Goal: Communication & Community: Answer question/provide support

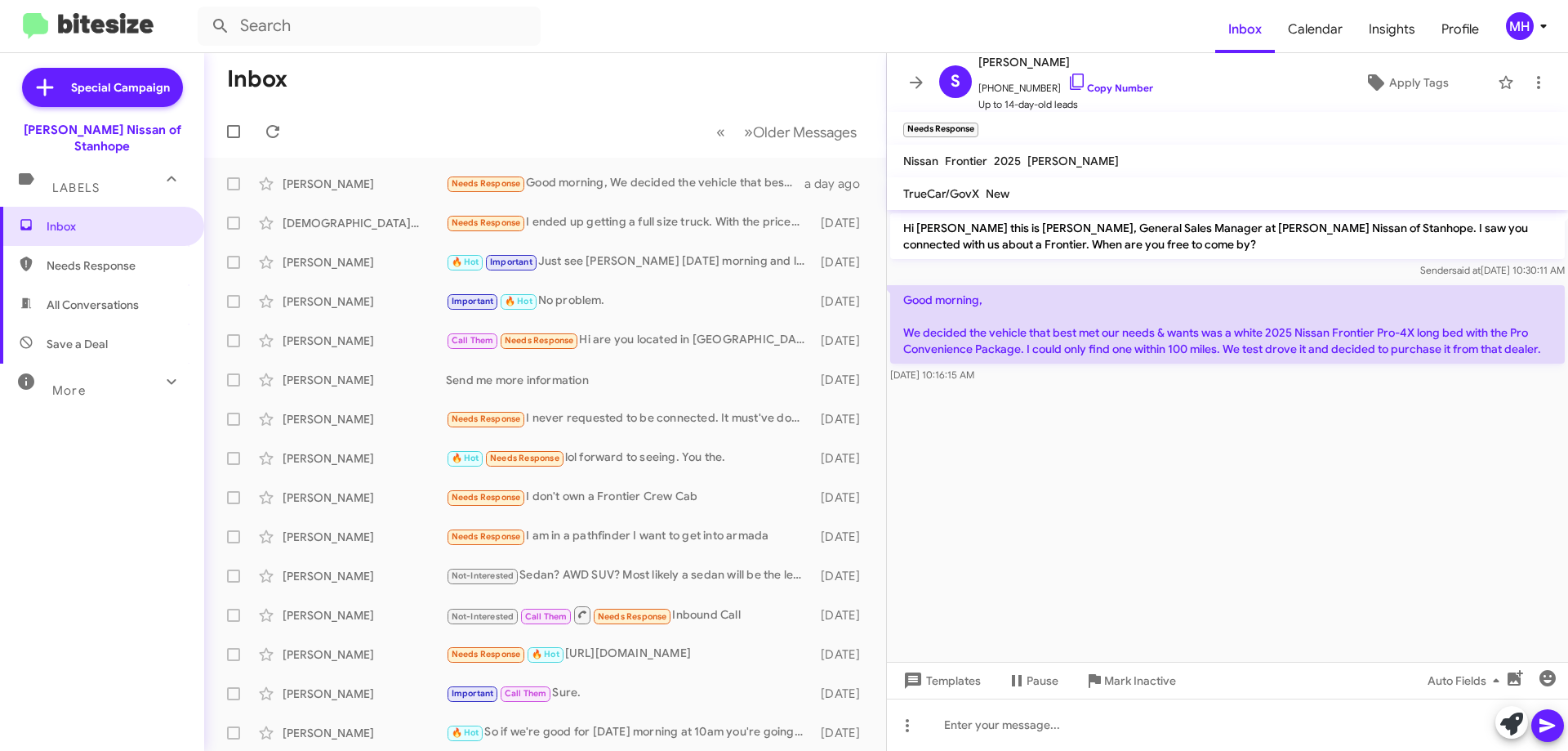
click at [93, 297] on span "All Conversations" at bounding box center [93, 305] width 93 height 16
type input "in:all-conversations"
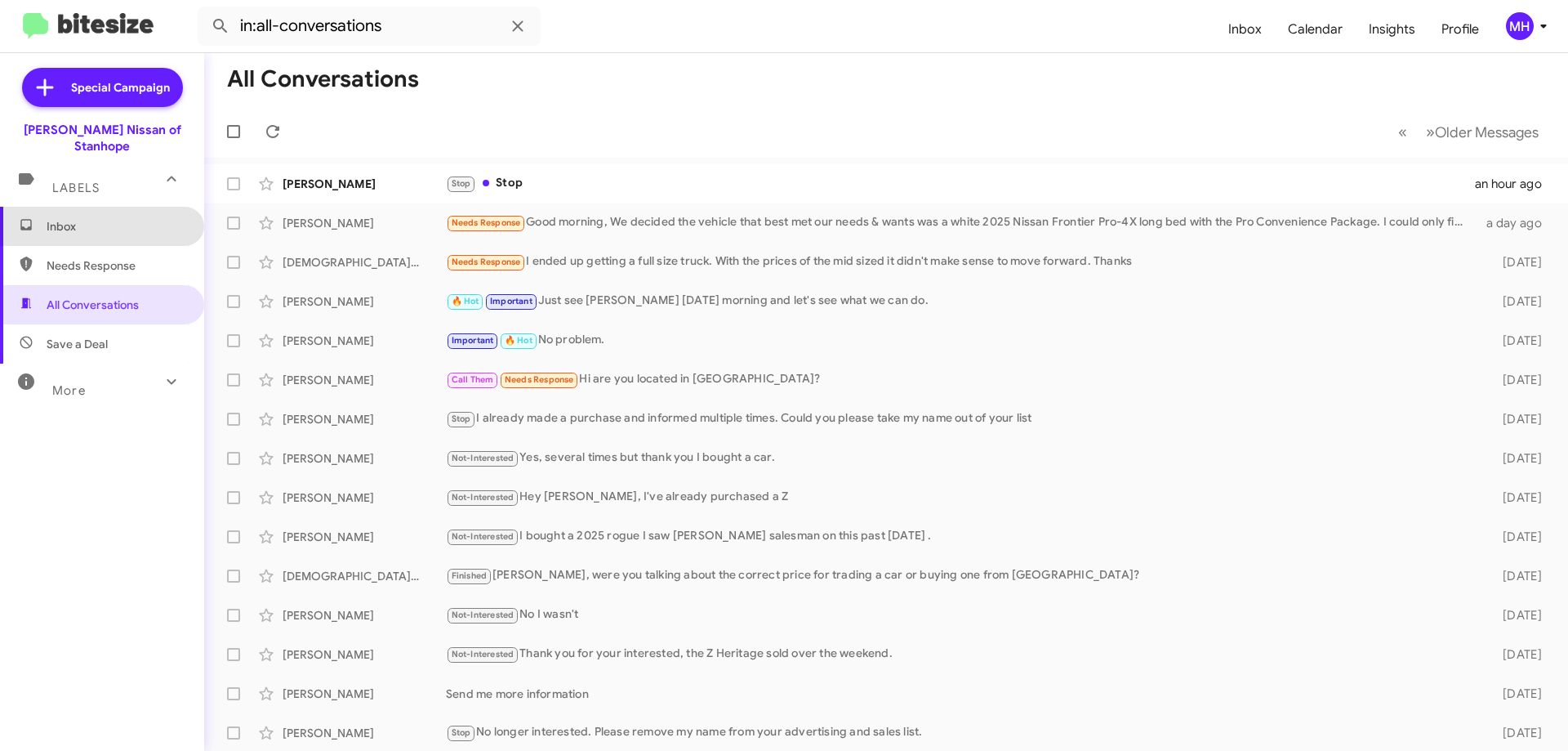
click at [102, 218] on span "Inbox" at bounding box center [116, 226] width 139 height 16
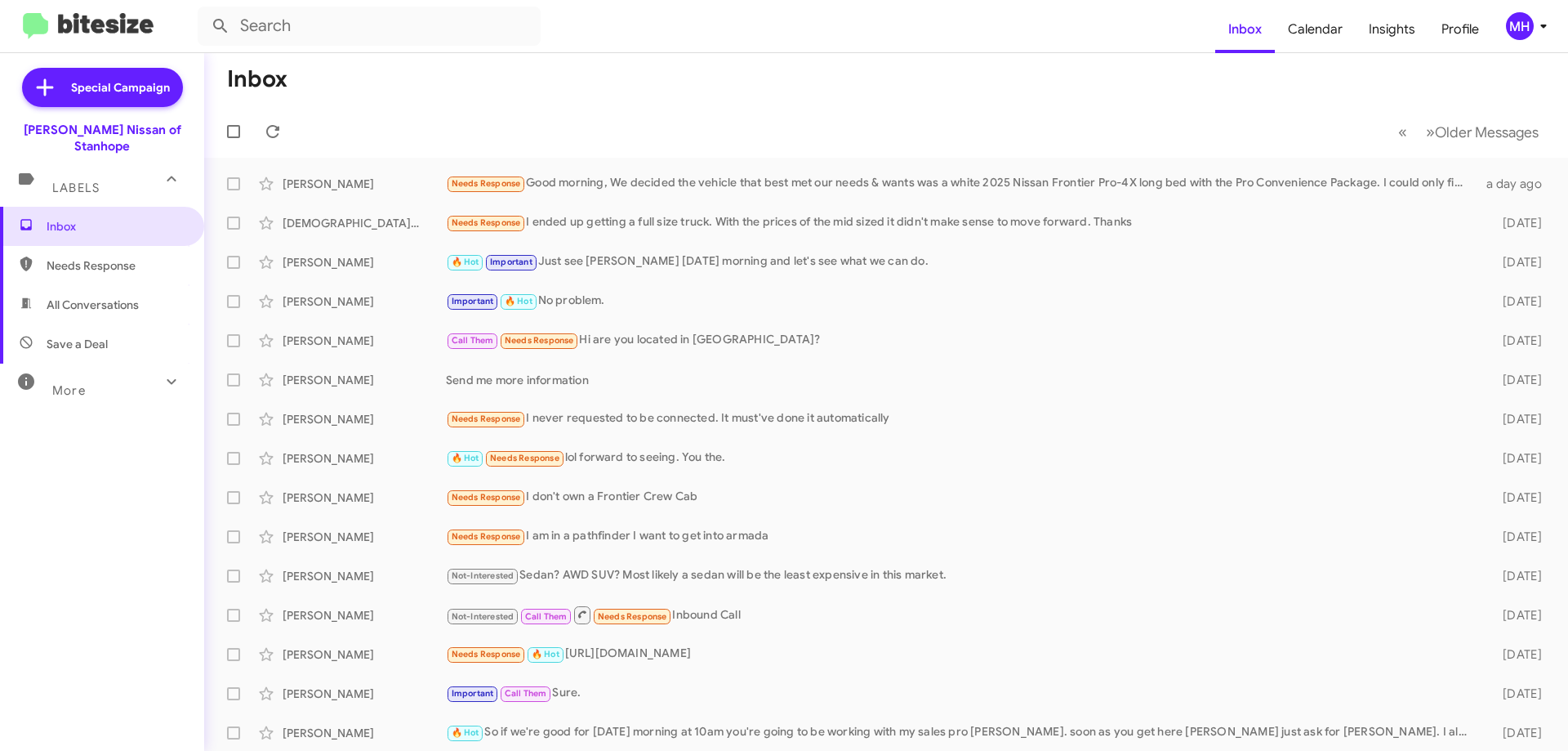
click at [93, 297] on span "All Conversations" at bounding box center [93, 305] width 93 height 16
type input "in:all-conversations"
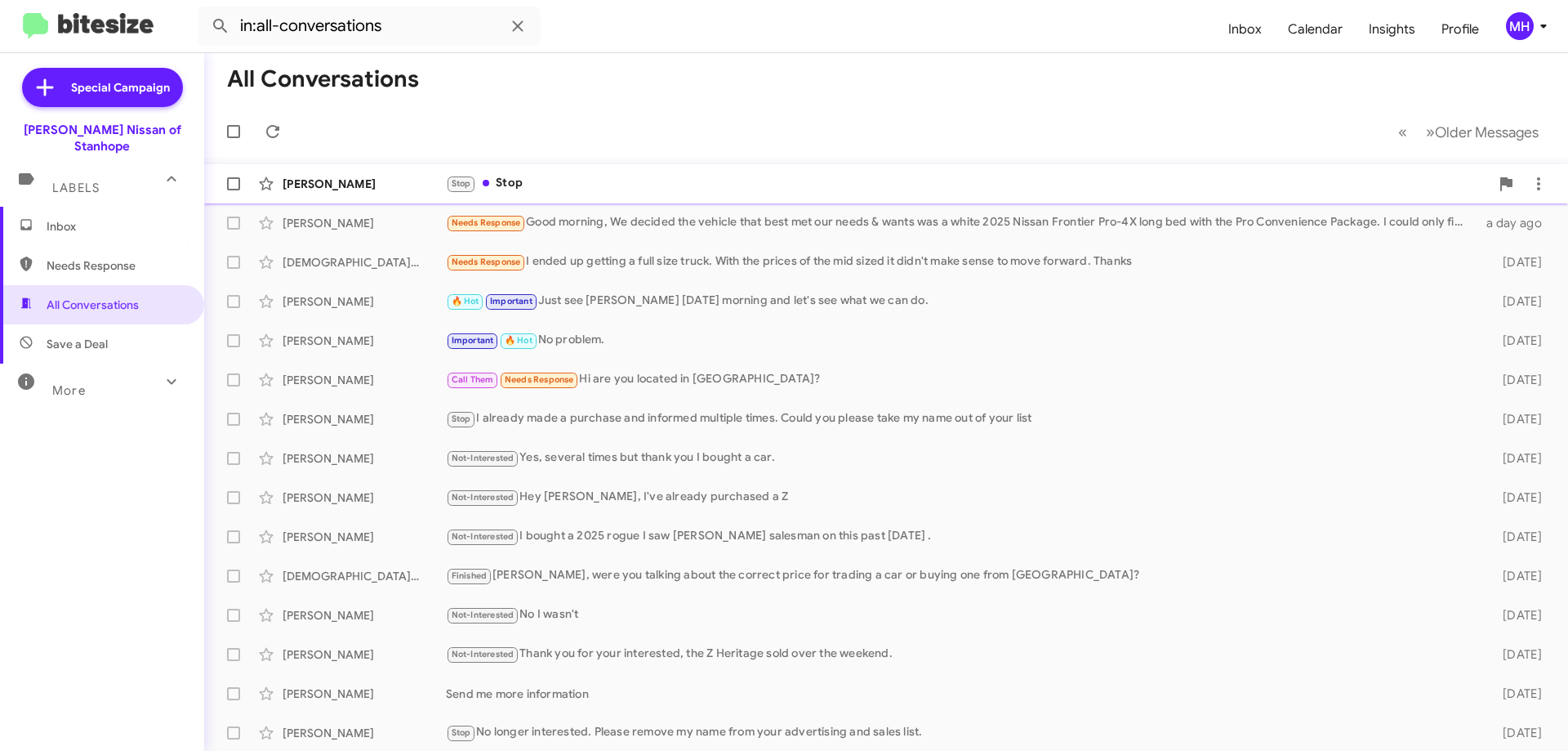
click at [604, 168] on div "[PERSON_NAME] Stop Stop an hour ago" at bounding box center [886, 184] width 1338 height 33
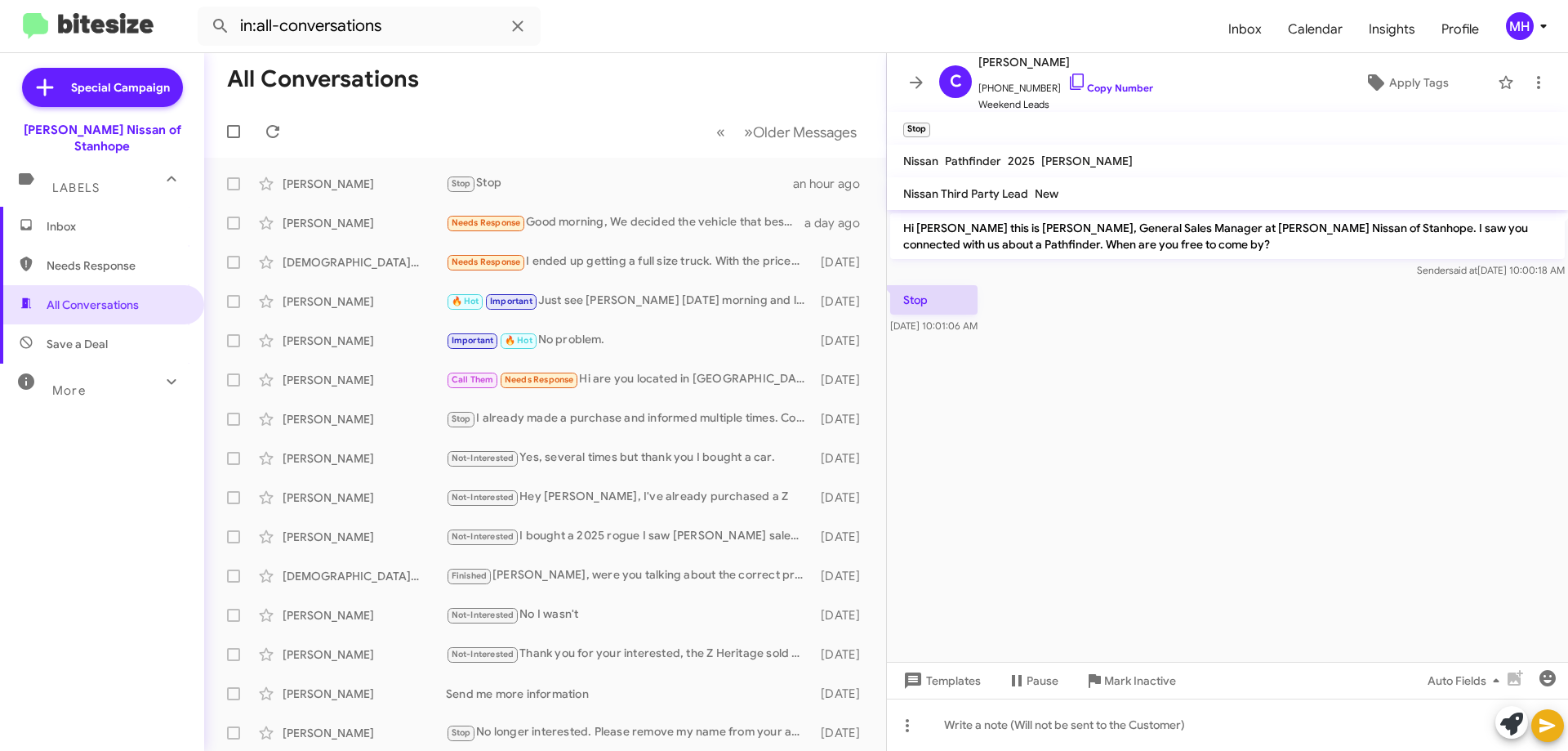
click at [915, 80] on icon at bounding box center [916, 82] width 19 height 19
